Goal: Task Accomplishment & Management: Manage account settings

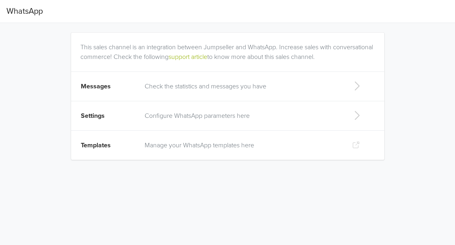
click at [109, 116] on td "Settings" at bounding box center [105, 115] width 69 height 29
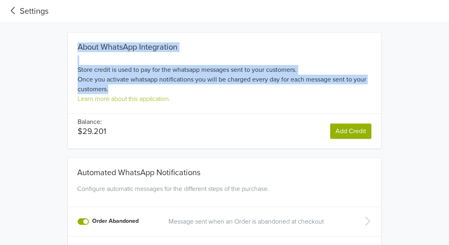
drag, startPoint x: 77, startPoint y: 46, endPoint x: 188, endPoint y: 89, distance: 119.4
click at [188, 89] on div "About WhatsApp Integration Store credit is used to pay for the whatsapp message…" at bounding box center [224, 72] width 313 height 61
copy div "About WhatsApp Integration Store credit is used to pay for the whatsapp message…"
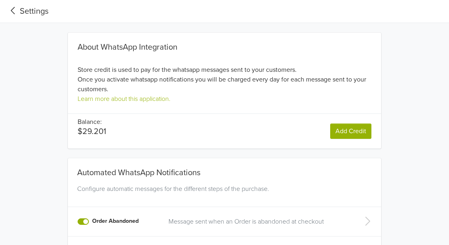
click at [57, 136] on div "About WhatsApp Integration Store credit is used to pay for the whatsapp message…" at bounding box center [225, 86] width 376 height 126
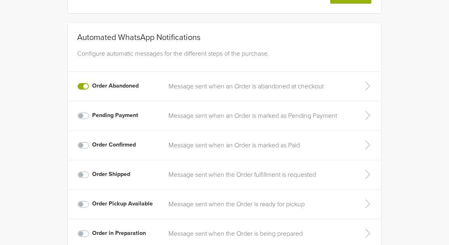
scroll to position [176, 0]
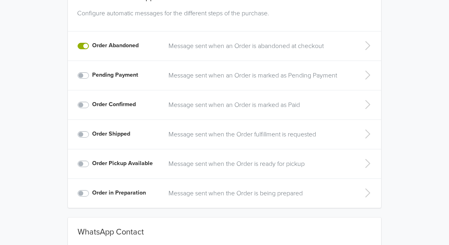
click at [224, 134] on p "Message sent when the Order fulfillment is requested" at bounding box center [258, 135] width 180 height 10
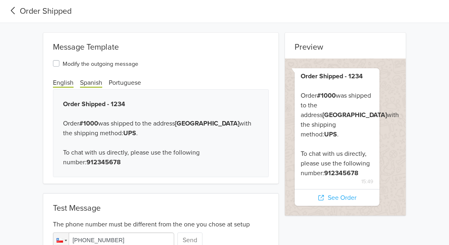
click at [90, 79] on span "Spanish" at bounding box center [91, 83] width 22 height 9
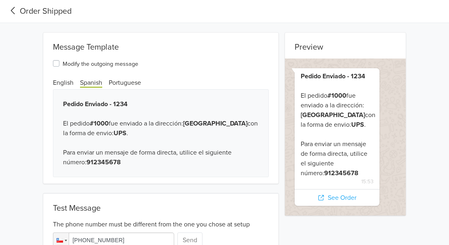
click at [15, 11] on icon at bounding box center [12, 10] width 13 height 11
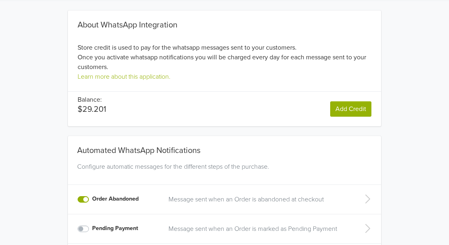
scroll to position [81, 0]
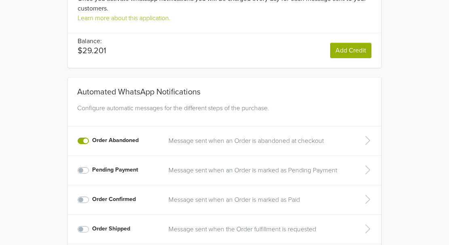
click at [199, 145] on p "Message sent when an Order is abandoned at checkout" at bounding box center [258, 141] width 180 height 10
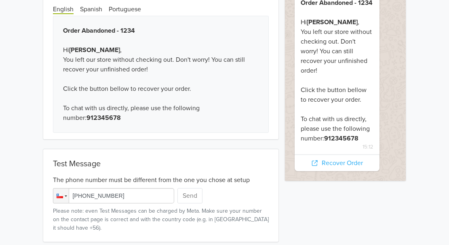
scroll to position [65, 0]
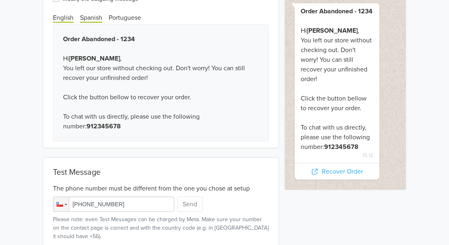
click at [89, 16] on span "Spanish" at bounding box center [91, 18] width 22 height 9
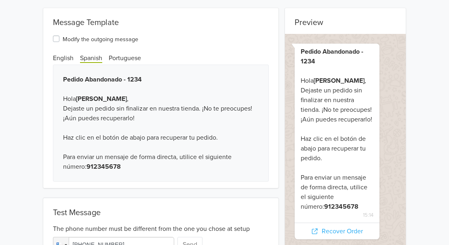
scroll to position [0, 0]
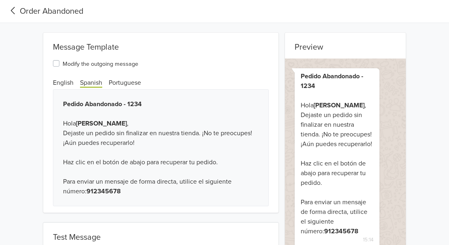
click at [13, 11] on icon at bounding box center [12, 10] width 13 height 11
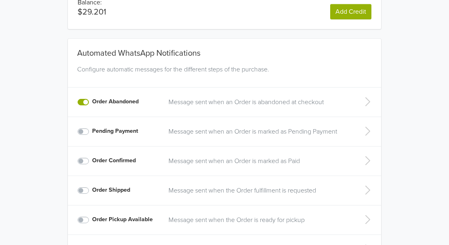
scroll to position [55, 0]
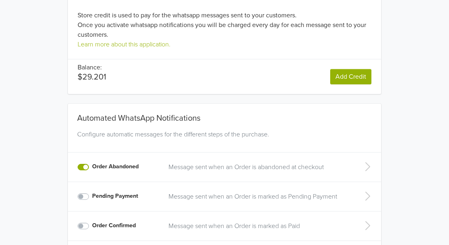
click at [235, 164] on p "Message sent when an Order is abandoned at checkout" at bounding box center [258, 167] width 180 height 10
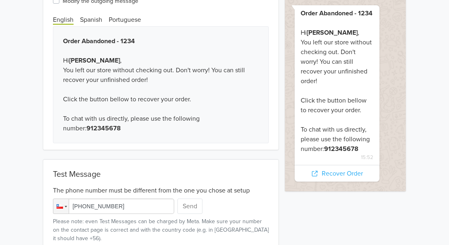
scroll to position [65, 0]
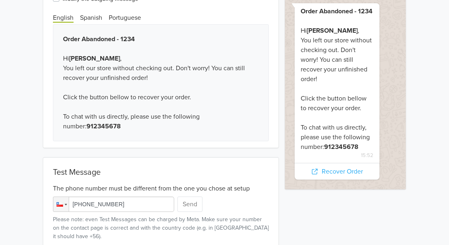
drag, startPoint x: 118, startPoint y: 204, endPoint x: 95, endPoint y: 204, distance: 23.0
click at [88, 204] on input "[PHONE_NUMBER]" at bounding box center [113, 204] width 121 height 15
click at [122, 200] on input "[PHONE_NUMBER]" at bounding box center [113, 204] width 121 height 15
drag, startPoint x: 73, startPoint y: 203, endPoint x: 125, endPoint y: 200, distance: 52.2
click at [125, 200] on input "[PHONE_NUMBER]" at bounding box center [113, 204] width 121 height 15
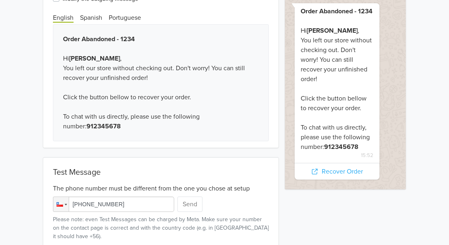
drag, startPoint x: 86, startPoint y: 204, endPoint x: 194, endPoint y: 193, distance: 108.5
click at [194, 193] on div "Test Message The phone number must be different from the one you chose at setup…" at bounding box center [161, 204] width 236 height 93
type input "[PHONE_NUMBER]"
click at [193, 205] on button "Send" at bounding box center [189, 204] width 25 height 15
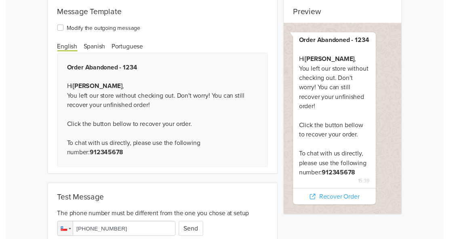
scroll to position [95, 0]
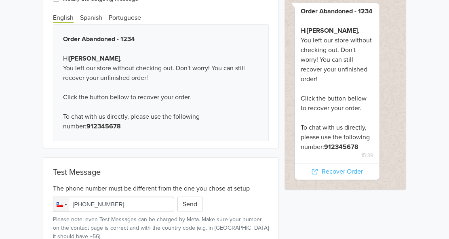
click at [140, 202] on input "[PHONE_NUMBER]" at bounding box center [113, 204] width 121 height 15
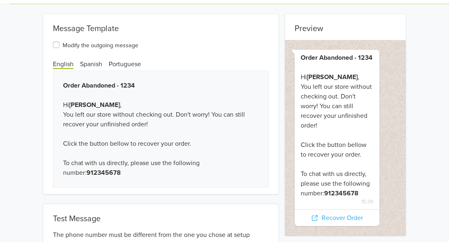
scroll to position [0, 0]
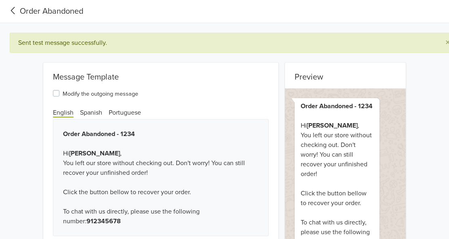
click at [11, 13] on icon at bounding box center [12, 10] width 13 height 11
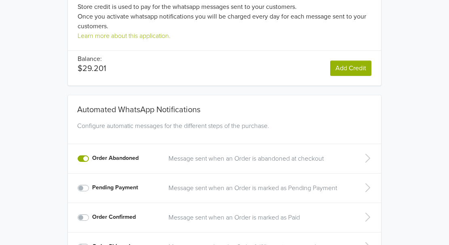
scroll to position [55, 0]
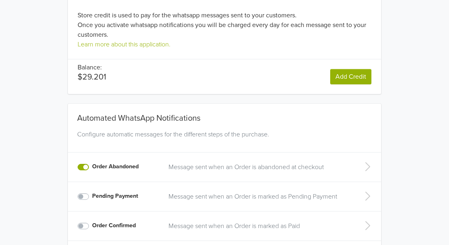
click at [173, 170] on p "Message sent when an Order is abandoned at checkout" at bounding box center [258, 167] width 180 height 10
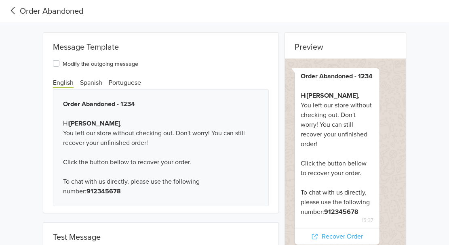
click at [14, 7] on icon at bounding box center [12, 10] width 13 height 11
